Goal: Information Seeking & Learning: Learn about a topic

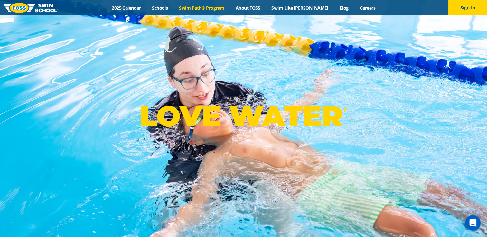
click at [216, 7] on link "Swim Path® Program" at bounding box center [201, 8] width 56 height 6
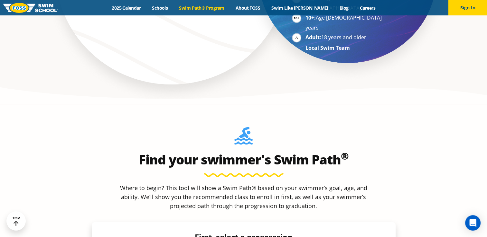
scroll to position [547, 0]
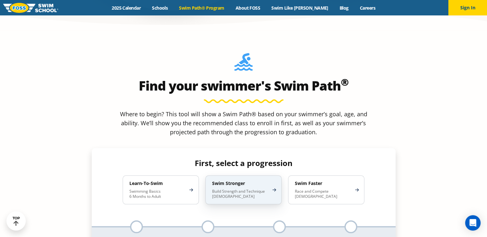
click at [253, 189] on p "Build Strength and Technique [DEMOGRAPHIC_DATA]" at bounding box center [240, 194] width 56 height 10
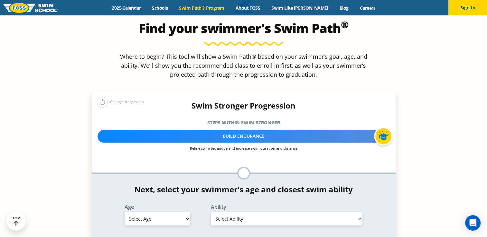
scroll to position [611, 0]
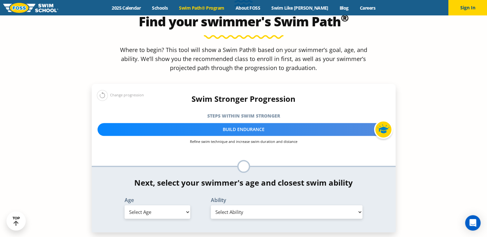
click at [158, 206] on select "Select Age [DEMOGRAPHIC_DATA] months - 1 year 1 year 2 years 3 years 4 years 5 …" at bounding box center [158, 213] width 66 height 14
select select "9-years"
click at [125, 206] on select "Select Age [DEMOGRAPHIC_DATA] months - 1 year 1 year 2 years 3 years 4 years 5 …" at bounding box center [158, 213] width 66 height 14
click at [251, 206] on select "Select Ability First in-water experience When in the water, reliant on a life j…" at bounding box center [287, 213] width 152 height 14
